Goal: Task Accomplishment & Management: Complete application form

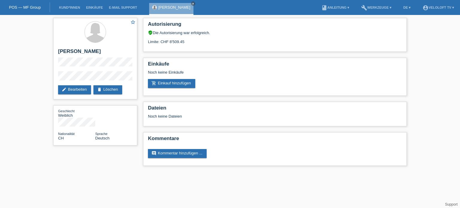
click at [19, 67] on div "star_border [PERSON_NAME] edit Bearbeiten delete Löschen Geschlecht Weiblich Na…" at bounding box center [230, 93] width 460 height 157
click at [67, 7] on link "Kund*innen" at bounding box center [69, 8] width 27 height 4
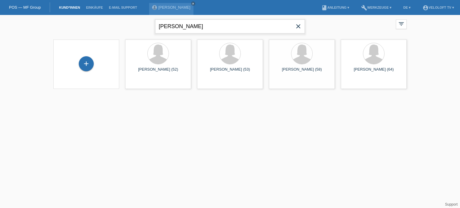
drag, startPoint x: 204, startPoint y: 25, endPoint x: 133, endPoint y: 32, distance: 71.7
click at [133, 32] on div "[PERSON_NAME] close filter_list view_module Alle Kund*innen anzeigen star Marki…" at bounding box center [230, 26] width 360 height 22
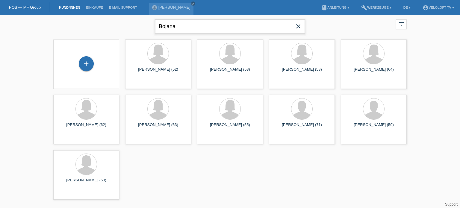
click at [176, 25] on input "Bojana" at bounding box center [230, 26] width 150 height 14
paste input "Stojkovska"
type input "Stojkovska Bojana"
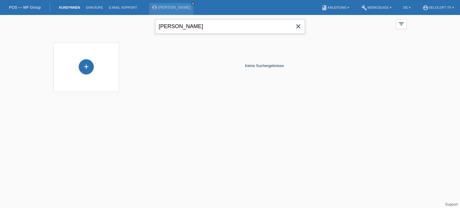
drag, startPoint x: 214, startPoint y: 28, endPoint x: 160, endPoint y: 28, distance: 53.3
click at [160, 28] on input "Stojkovska Bojana" at bounding box center [230, 26] width 150 height 14
click at [88, 67] on div "+" at bounding box center [86, 66] width 15 height 15
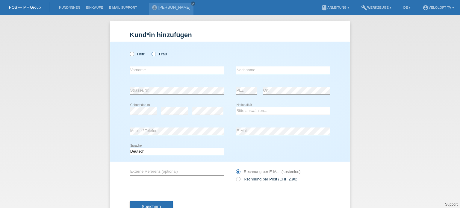
click at [151, 51] on icon at bounding box center [151, 51] width 0 height 0
click at [152, 54] on input "Frau" at bounding box center [154, 54] width 4 height 4
radio input "true"
click at [138, 73] on input "text" at bounding box center [177, 70] width 94 height 7
paste input "Stojkovska Bojana"
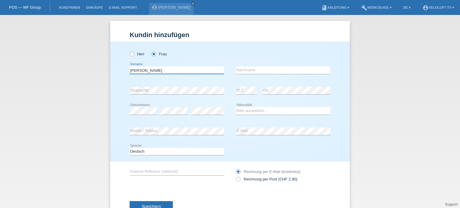
click at [135, 70] on input "Stojkovska Bojana" at bounding box center [177, 70] width 94 height 7
type input "Bojana"
click at [248, 71] on input "text" at bounding box center [283, 70] width 94 height 7
paste input "Stojkovska"
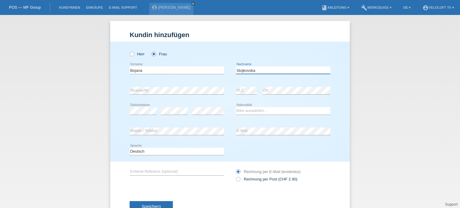
type input "Stojkovska"
click at [256, 112] on select "Bitte auswählen... Schweiz Deutschland Liechtenstein Österreich ------------ Af…" at bounding box center [283, 110] width 94 height 7
select select "BG"
click at [236, 107] on select "Bitte auswählen... Schweiz Deutschland Liechtenstein Österreich ------------ Af…" at bounding box center [283, 110] width 94 height 7
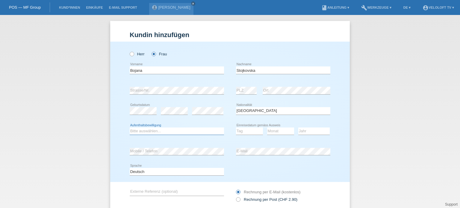
click at [134, 132] on select "Bitte auswählen... C B B - Flüchtlingsstatus Andere" at bounding box center [177, 131] width 94 height 7
select select "C"
click at [130, 128] on select "Bitte auswählen... C B B - Flüchtlingsstatus Andere" at bounding box center [177, 131] width 94 height 7
click at [312, 130] on select "Jahr 2025 2024 2023 2022 2021 2020 2019 2018 2017 2016 2015 2014 2013 2012 2011…" at bounding box center [314, 131] width 31 height 7
select select "2012"
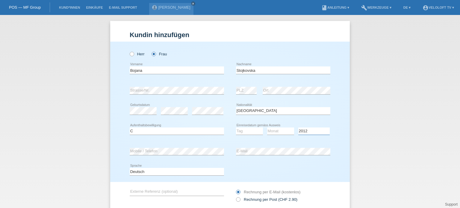
click at [299, 128] on select "Jahr 2025 2024 2023 2022 2021 2020 2019 2018 2017 2016 2015 2014 2013 2012 2011…" at bounding box center [314, 131] width 31 height 7
click at [272, 133] on select "Monat 01 02 03 04 05 06 07 08 09 10 11" at bounding box center [280, 131] width 27 height 7
click at [313, 131] on select "Jahr 2025 2024 2023 2022 2021 2020 2019 2018 2017 2016 2015 2014 2013 2012 2011…" at bounding box center [314, 131] width 31 height 7
click at [273, 133] on select "Monat 01 02 03 04 05 06 07 08 09 10 11" at bounding box center [280, 131] width 27 height 7
select select "08"
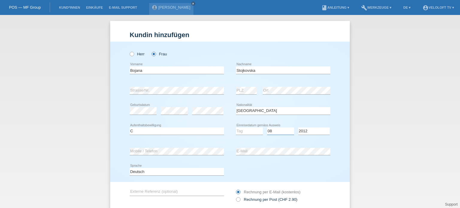
click at [267, 128] on select "Monat 01 02 03 04 05 06 07 08 09 10 11" at bounding box center [280, 131] width 27 height 7
click at [239, 133] on select "Tag 01 02 03 04 05 06 07 08 09 10 11" at bounding box center [249, 131] width 27 height 7
select select "01"
click at [236, 128] on select "Tag 01 02 03 04 05 06 07 08 09 10 11" at bounding box center [249, 131] width 27 height 7
click at [305, 53] on div "Herr Frau" at bounding box center [230, 51] width 201 height 19
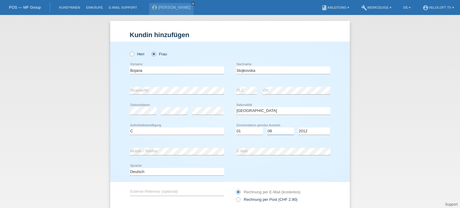
click at [281, 130] on select "Monat 01 02 03 04 05 06 07 08 09 10 11" at bounding box center [280, 131] width 27 height 7
select select "07"
click at [267, 128] on select "Monat 01 02 03 04 05 06 07 08 09 10 11" at bounding box center [280, 131] width 27 height 7
click at [123, 91] on div "Herr Frau Bojana error Vorname C" at bounding box center [230, 112] width 240 height 141
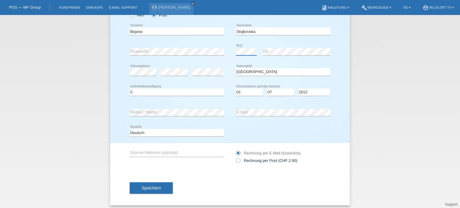
scroll to position [42, 0]
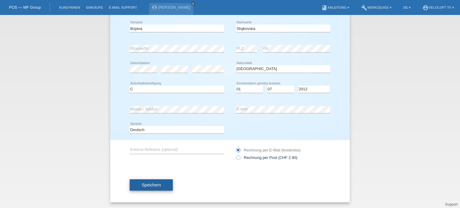
click at [149, 183] on span "Speichern" at bounding box center [151, 185] width 19 height 5
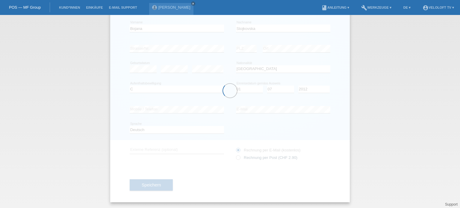
click at [236, 159] on div at bounding box center [230, 91] width 240 height 224
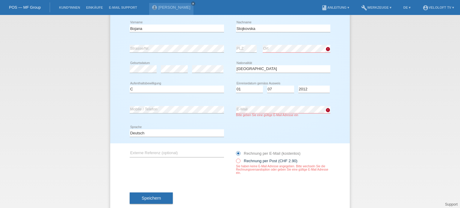
click at [235, 158] on icon at bounding box center [235, 158] width 0 height 0
click at [237, 160] on input "Rechnung per Post (CHF 2.90)" at bounding box center [238, 162] width 4 height 7
radio input "true"
drag, startPoint x: 150, startPoint y: 200, endPoint x: 291, endPoint y: 151, distance: 149.7
click at [290, 156] on form "Kund*in hinzufügen Kunde hinzufügen Kundin hinzufügen Herr Frau Bojana error Vo…" at bounding box center [230, 102] width 201 height 227
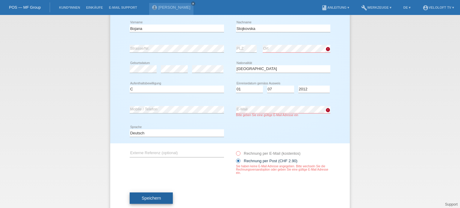
click at [155, 200] on span "Speichern" at bounding box center [151, 198] width 19 height 5
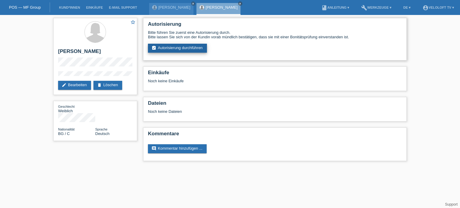
click at [177, 49] on link "assignment_turned_in Autorisierung durchführen" at bounding box center [177, 48] width 59 height 9
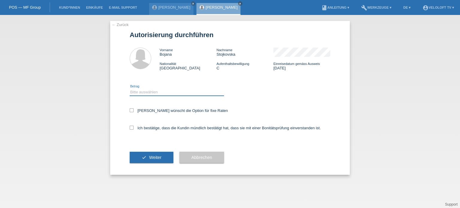
click at [147, 91] on select "Bitte auswählen CHF 1.00 - CHF 499.00 CHF 500.00 - CHF 1'999.00 CHF 2'000.00 - …" at bounding box center [177, 92] width 94 height 7
select select "2"
click at [130, 89] on select "Bitte auswählen CHF 1.00 - CHF 499.00 CHF 500.00 - CHF 1'999.00 CHF 2'000.00 - …" at bounding box center [177, 92] width 94 height 7
click at [134, 109] on label "Kundin wünscht die Option für fixe Raten" at bounding box center [179, 110] width 98 height 4
click at [134, 109] on input "Kundin wünscht die Option für fixe Raten" at bounding box center [132, 110] width 4 height 4
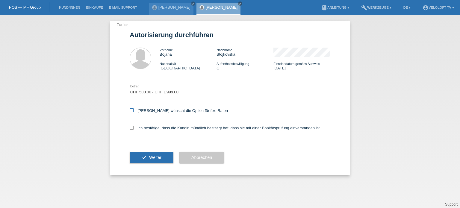
checkbox input "true"
drag, startPoint x: 132, startPoint y: 128, endPoint x: 138, endPoint y: 138, distance: 12.1
click at [133, 128] on icon at bounding box center [132, 128] width 4 height 4
click at [133, 128] on input "Ich bestätige, dass die Kundin mündlich bestätigt hat, dass sie mit einer Bonit…" at bounding box center [132, 128] width 4 height 4
checkbox input "true"
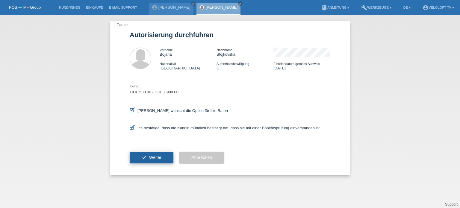
click at [151, 159] on span "Weiter" at bounding box center [155, 157] width 12 height 5
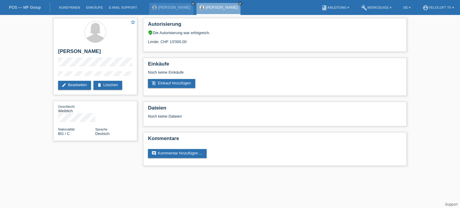
click at [31, 38] on div "star_border Bojana Stojkovska edit Bearbeiten delete Löschen Geschlecht Weiblic…" at bounding box center [230, 93] width 460 height 157
click at [98, 74] on div "star_border Bojana Stojkovska edit Bearbeiten delete Löschen" at bounding box center [95, 56] width 84 height 77
copy div "Bojana Stojkovska"
drag, startPoint x: 199, startPoint y: 42, endPoint x: 159, endPoint y: 43, distance: 39.6
click at [159, 43] on div "Limite: CHF 13'000.00" at bounding box center [275, 39] width 254 height 9
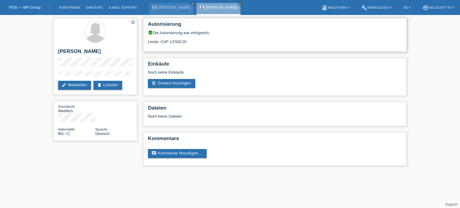
copy div "CHF 13'000.00"
